Goal: Information Seeking & Learning: Learn about a topic

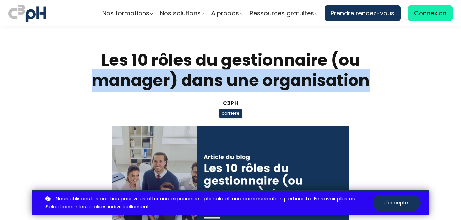
drag, startPoint x: 456, startPoint y: 82, endPoint x: 309, endPoint y: 74, distance: 148.1
click at [309, 74] on section "Les 10 rôles du gestionnaire (ou manager) dans une organisation C3pH carriere P…" at bounding box center [230, 157] width 461 height 262
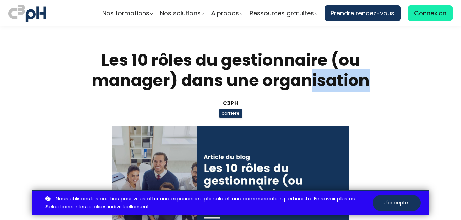
click at [386, 116] on div "carriere" at bounding box center [230, 114] width 315 height 12
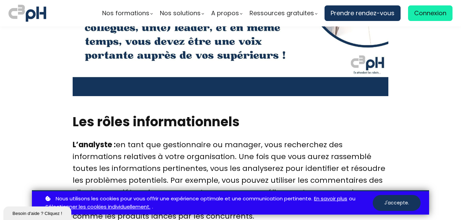
scroll to position [1509, 0]
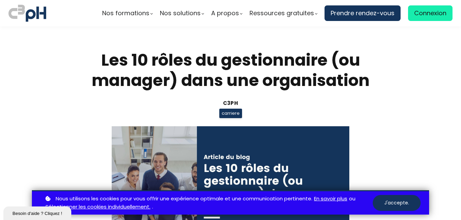
scroll to position [1509, 0]
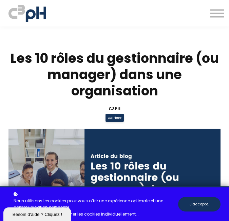
scroll to position [1509, 0]
